Goal: Information Seeking & Learning: Learn about a topic

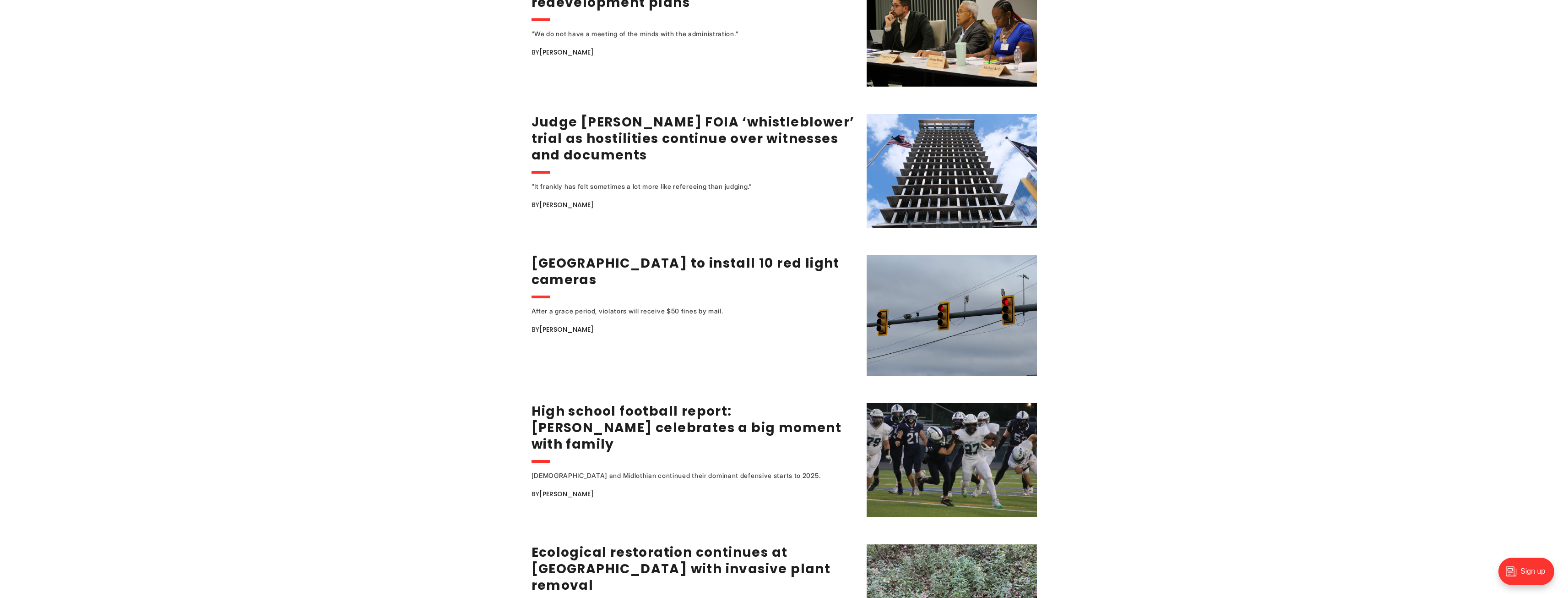
scroll to position [1374, 0]
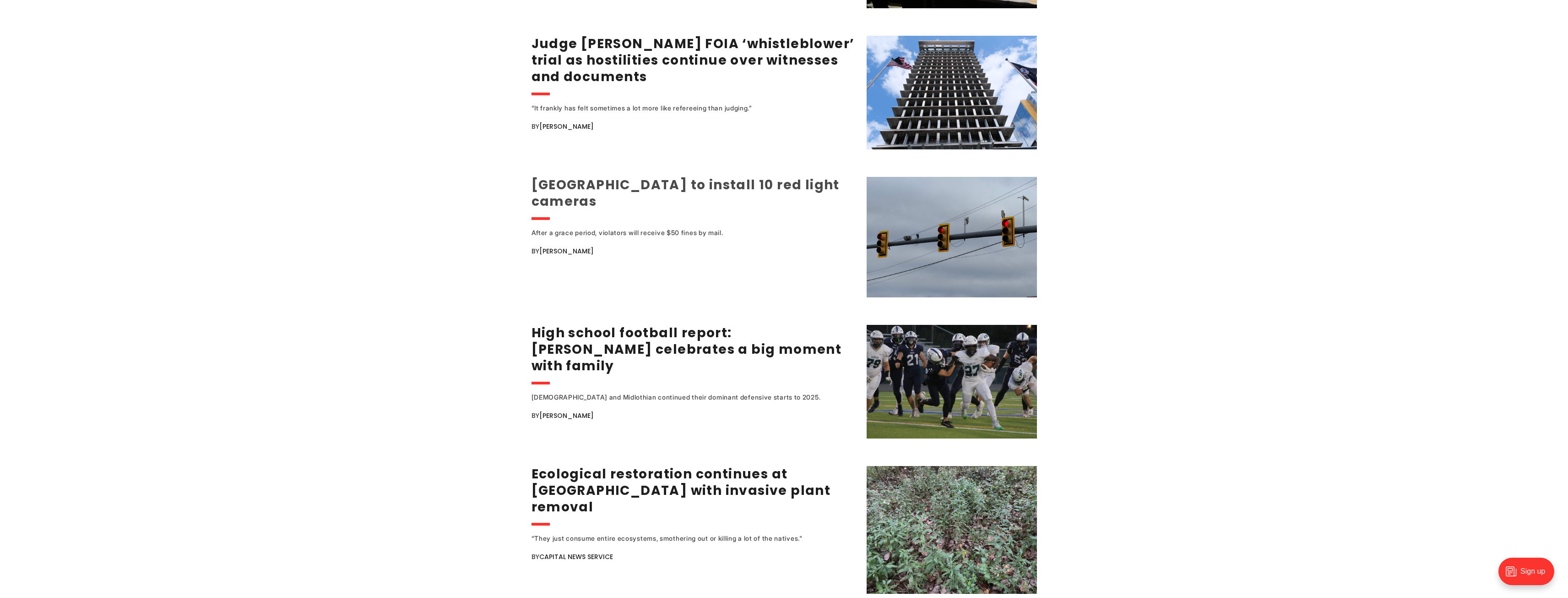
click at [686, 177] on link "[GEOGRAPHIC_DATA] to install 10 red light cameras" at bounding box center [685, 193] width 308 height 34
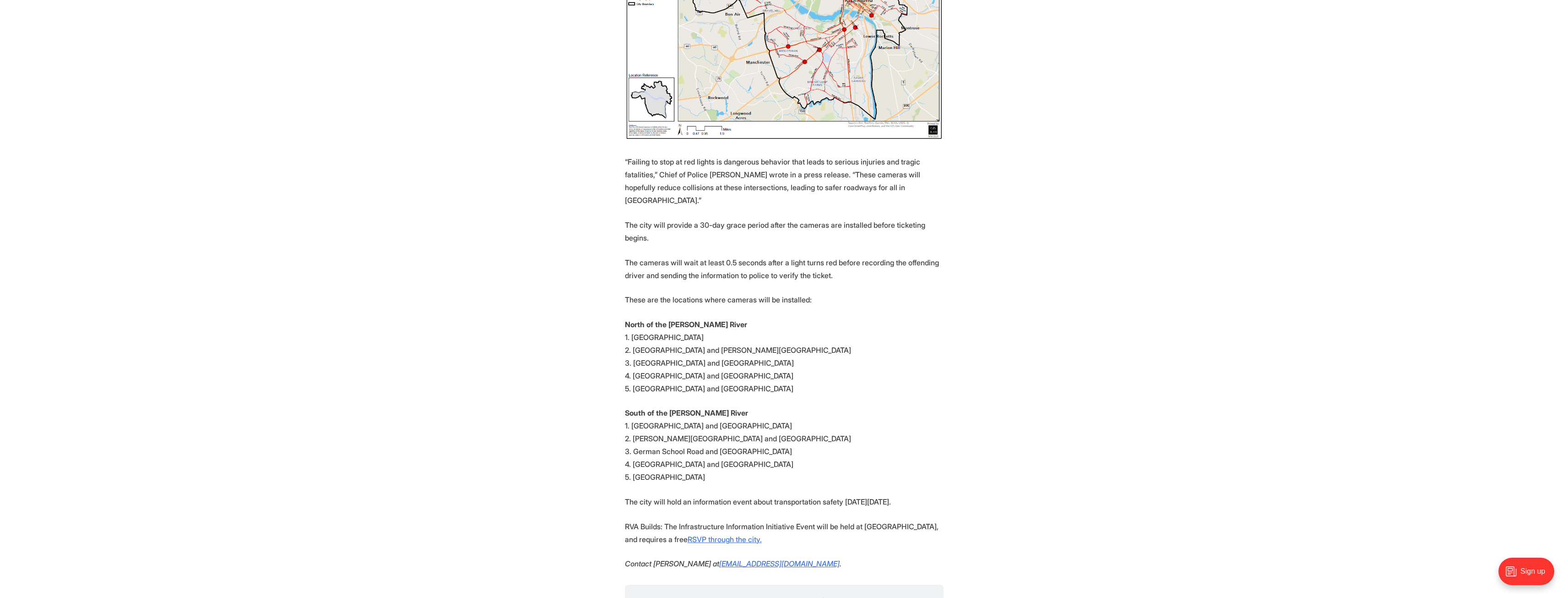
scroll to position [641, 0]
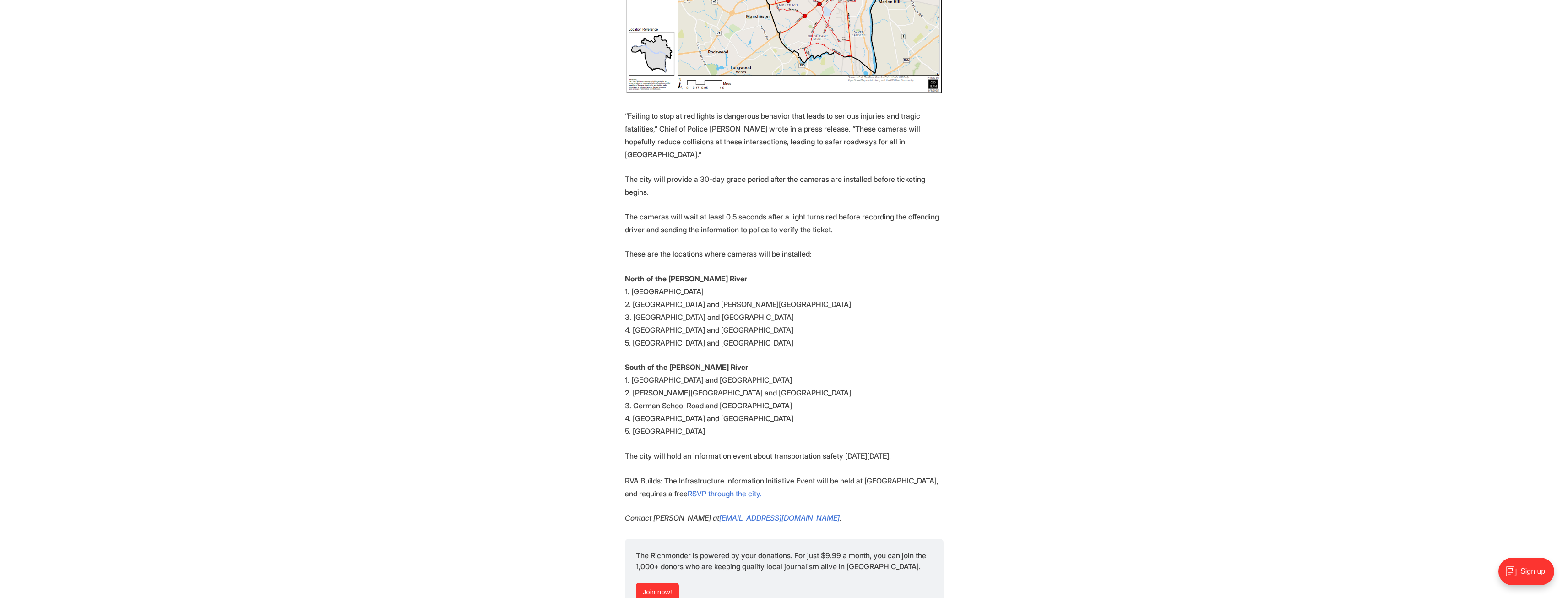
click at [1007, 337] on section "Starting later this month, Richmond will install cameras that monitor and fine …" at bounding box center [784, 183] width 1568 height 919
click at [1027, 348] on section "Starting later this month, Richmond will install cameras that monitor and fine …" at bounding box center [784, 183] width 1568 height 919
